Goal: Task Accomplishment & Management: Manage account settings

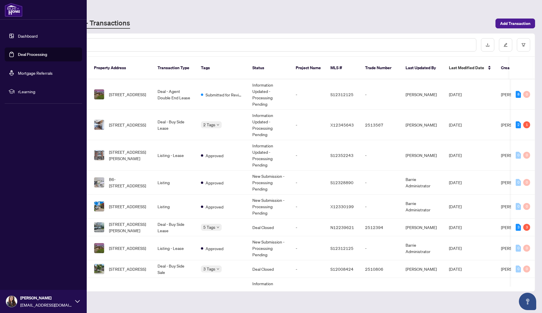
click at [18, 38] on link "Dashboard" at bounding box center [28, 35] width 20 height 5
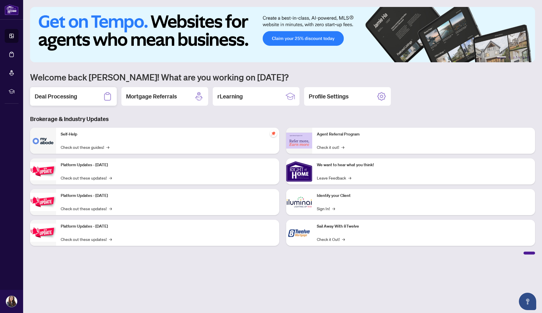
click at [68, 95] on h2 "Deal Processing" at bounding box center [56, 96] width 43 height 8
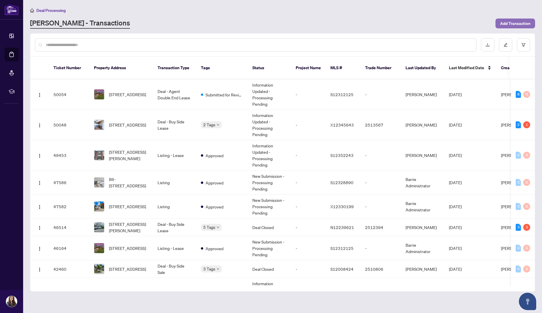
click at [518, 21] on span "Add Transaction" at bounding box center [515, 23] width 30 height 9
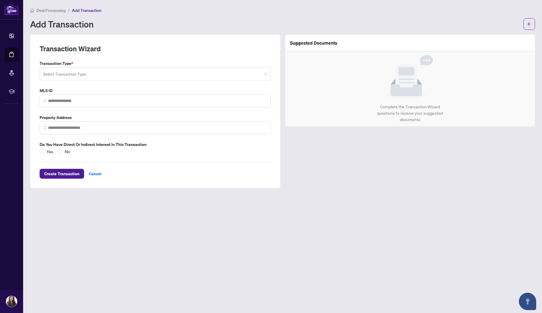
click at [264, 74] on span at bounding box center [155, 73] width 224 height 11
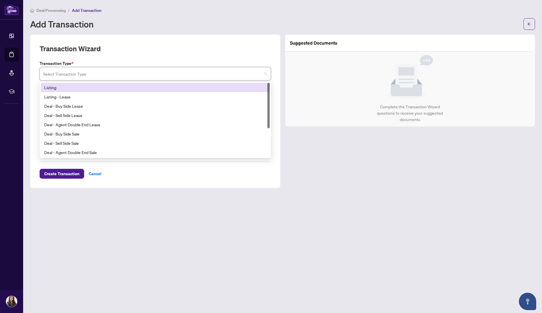
click at [203, 87] on div "Listing" at bounding box center [155, 87] width 222 height 6
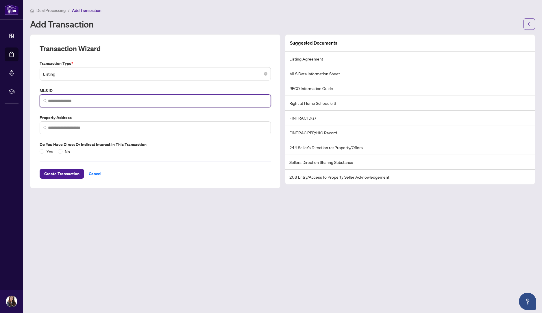
click at [79, 100] on input "search" at bounding box center [157, 101] width 219 height 6
paste input "*********"
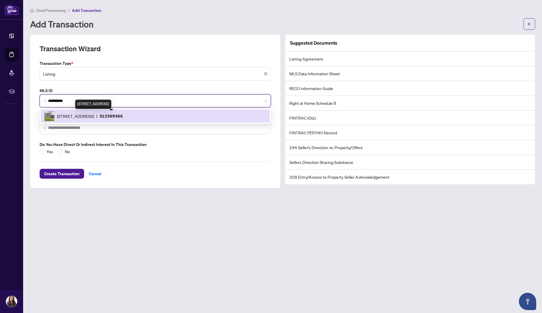
click at [81, 114] on span "[STREET_ADDRESS]" at bounding box center [75, 116] width 37 height 6
type input "*********"
type input "**********"
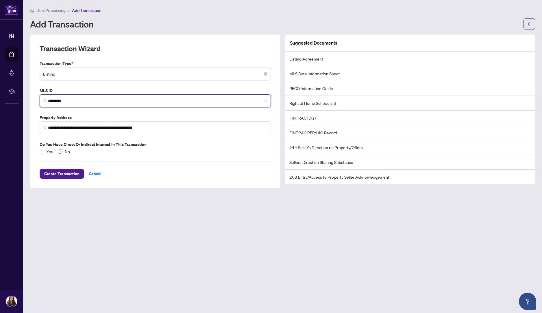
type input "*********"
click at [56, 172] on span "Create Transaction" at bounding box center [61, 173] width 35 height 9
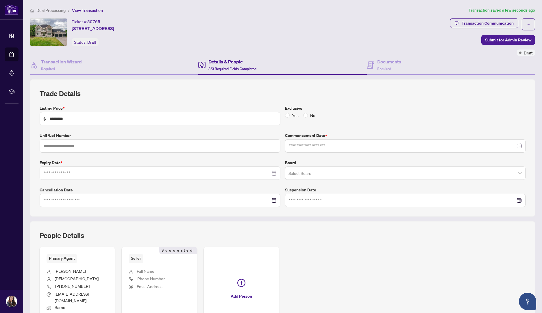
type input "**********"
click at [312, 263] on div "Primary Agent [PERSON_NAME] [PHONE_NUMBER] [EMAIL_ADDRESS][DOMAIN_NAME] Barrie …" at bounding box center [283, 289] width 486 height 85
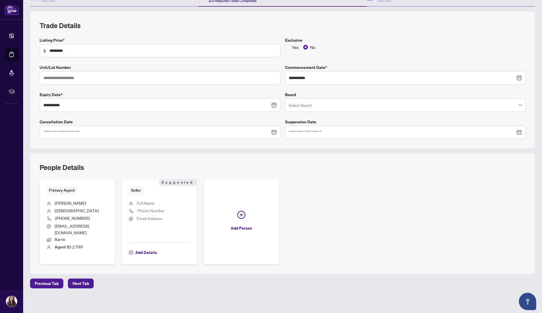
scroll to position [68, 0]
click at [73, 281] on span "Next Tab" at bounding box center [81, 282] width 16 height 9
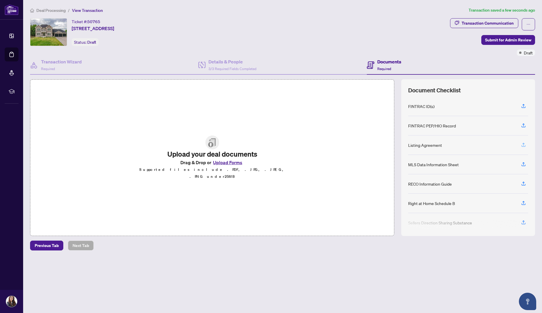
click at [525, 142] on icon "button" at bounding box center [523, 144] width 5 height 5
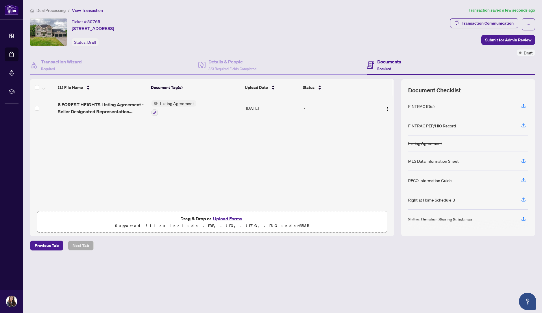
click at [167, 104] on span "Listing Agreement" at bounding box center [177, 103] width 38 height 6
click at [329, 32] on div "Ticket #: 50765 [STREET_ADDRESS] Status: Draft" at bounding box center [239, 32] width 418 height 28
click at [175, 102] on span "Listing Agreement" at bounding box center [177, 103] width 38 height 6
click at [162, 131] on span "Listing Agreement" at bounding box center [167, 131] width 38 height 6
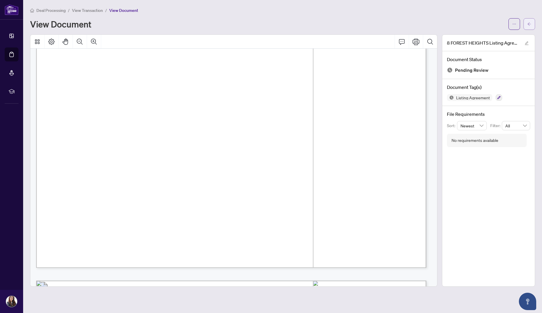
click at [531, 19] on span "button" at bounding box center [529, 23] width 4 height 9
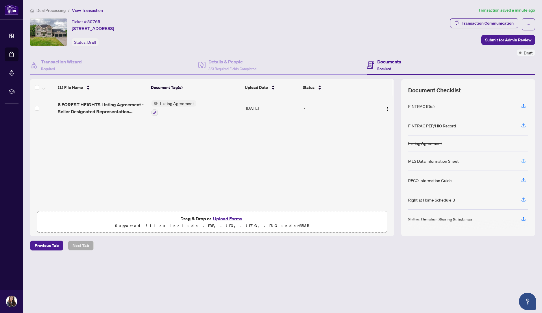
click at [524, 158] on icon "button" at bounding box center [524, 159] width 2 height 3
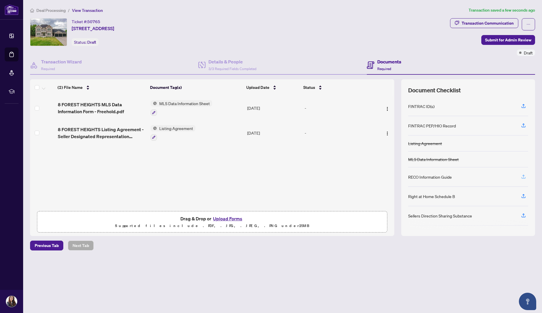
click at [524, 176] on icon "button" at bounding box center [523, 176] width 5 height 5
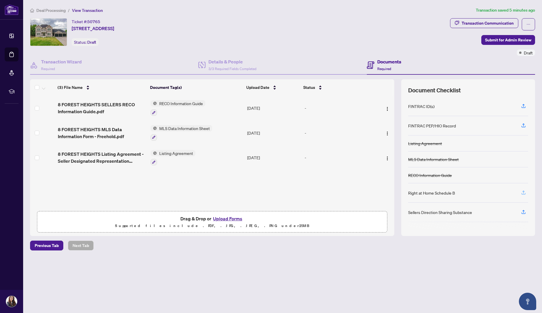
click at [522, 190] on icon "button" at bounding box center [523, 192] width 5 height 5
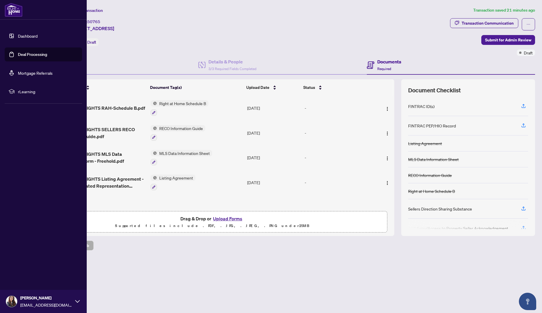
click at [18, 34] on link "Dashboard" at bounding box center [28, 35] width 20 height 5
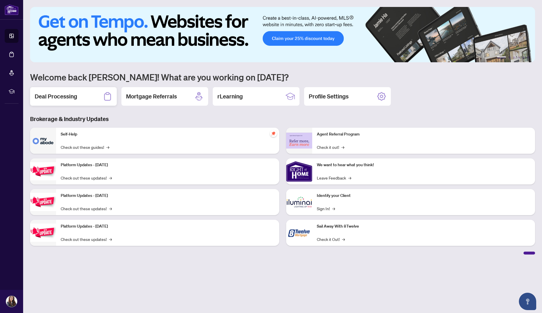
click at [77, 94] on div "Deal Processing" at bounding box center [73, 96] width 87 height 19
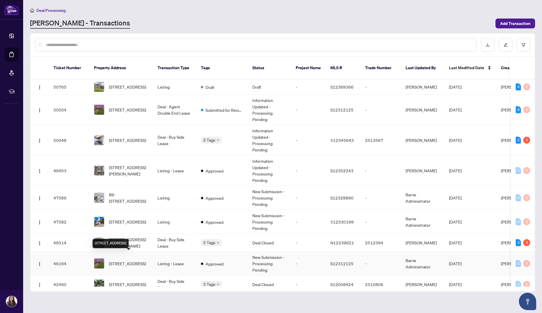
click at [134, 260] on span "[STREET_ADDRESS]" at bounding box center [127, 263] width 37 height 6
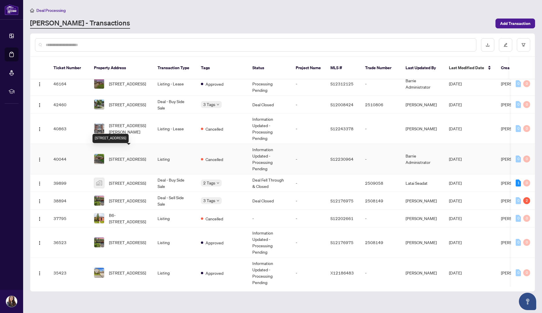
click at [123, 156] on span "[STREET_ADDRESS]" at bounding box center [127, 159] width 37 height 6
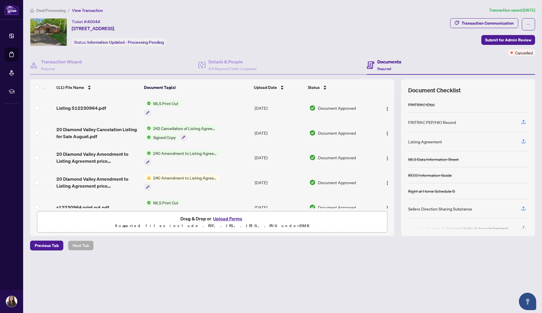
click at [396, 200] on div "(11) File Name Document Tag(s) Upload Date Status Listing S12230964.pdf MLS Pri…" at bounding box center [282, 157] width 505 height 156
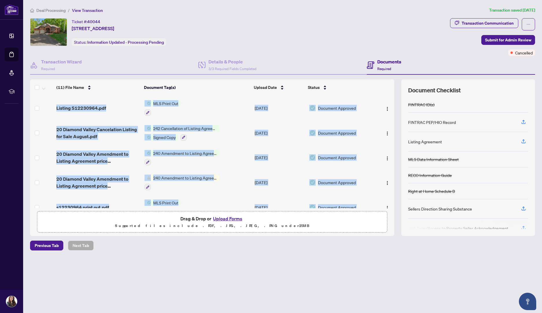
click at [396, 200] on div "(11) File Name Document Tag(s) Upload Date Status Listing S12230964.pdf MLS Pri…" at bounding box center [282, 157] width 505 height 156
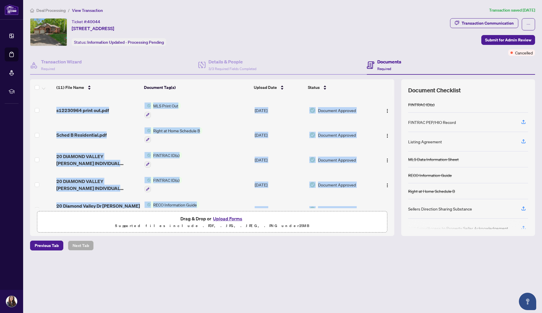
scroll to position [158, 0]
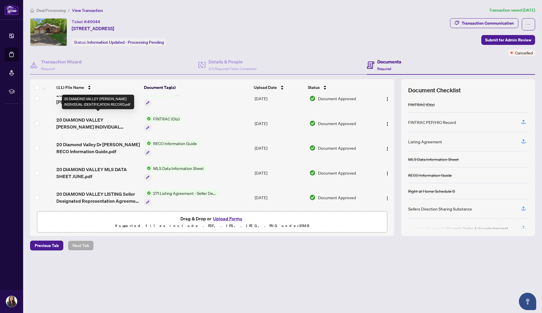
click at [105, 120] on span "20 DIAMOND VALLEY [PERSON_NAME] INDIVIDUAL IDENTIFICATION RECORD.pdf" at bounding box center [98, 123] width 84 height 14
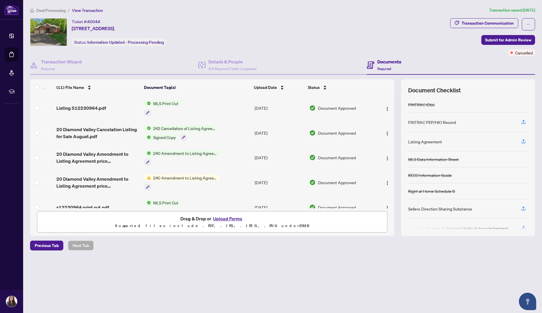
click at [394, 81] on th at bounding box center [394, 87] width 2 height 16
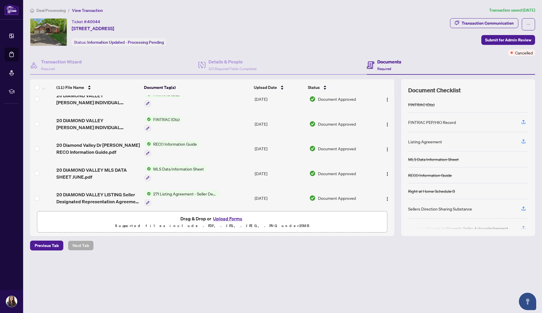
scroll to position [158, 0]
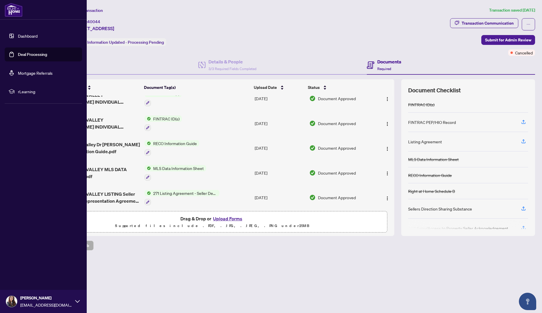
click at [18, 33] on link "Dashboard" at bounding box center [28, 35] width 20 height 5
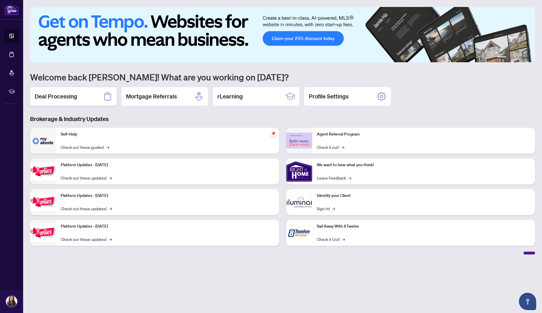
click at [58, 96] on h2 "Deal Processing" at bounding box center [56, 96] width 43 height 8
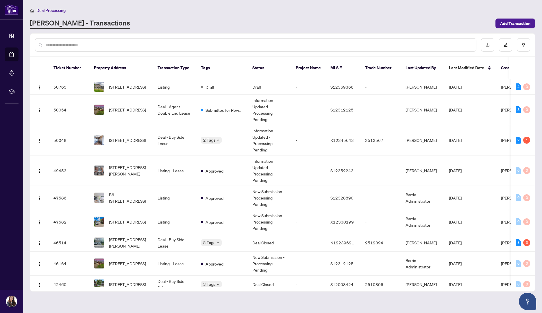
scroll to position [180, 0]
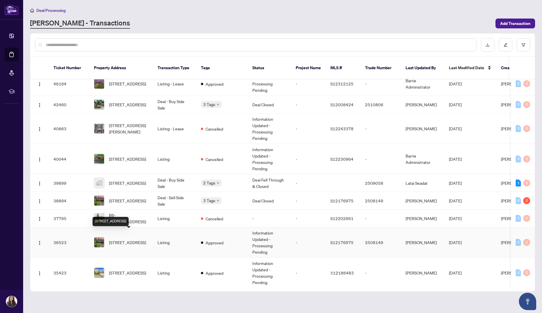
click at [132, 239] on span "[STREET_ADDRESS]" at bounding box center [127, 242] width 37 height 6
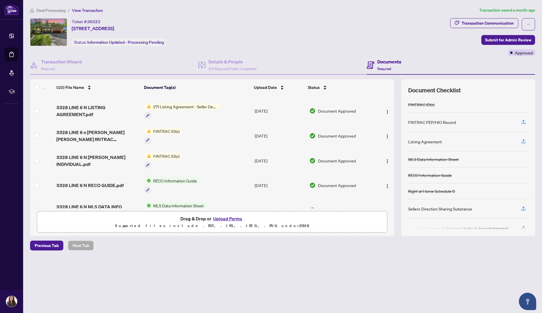
scroll to position [134, 0]
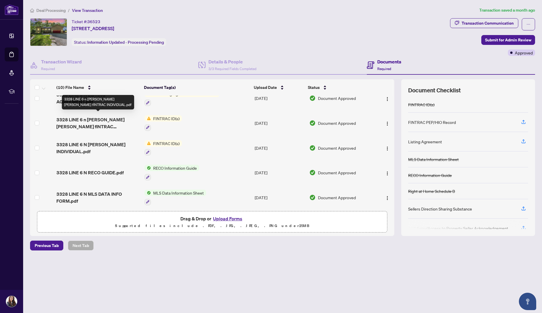
click at [80, 120] on span "3328 LINE 6 n [PERSON_NAME] [PERSON_NAME] fINTRAC INDIVIDUAL.pdf" at bounding box center [98, 123] width 84 height 14
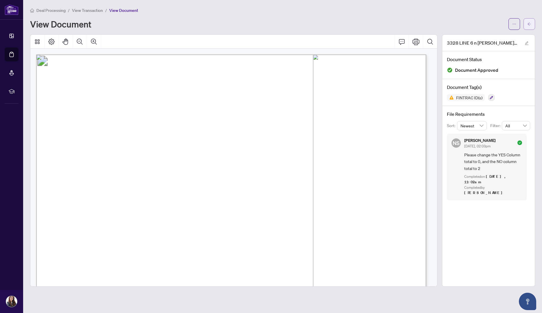
click at [527, 24] on icon "arrow-left" at bounding box center [529, 24] width 4 height 4
